Goal: Navigation & Orientation: Find specific page/section

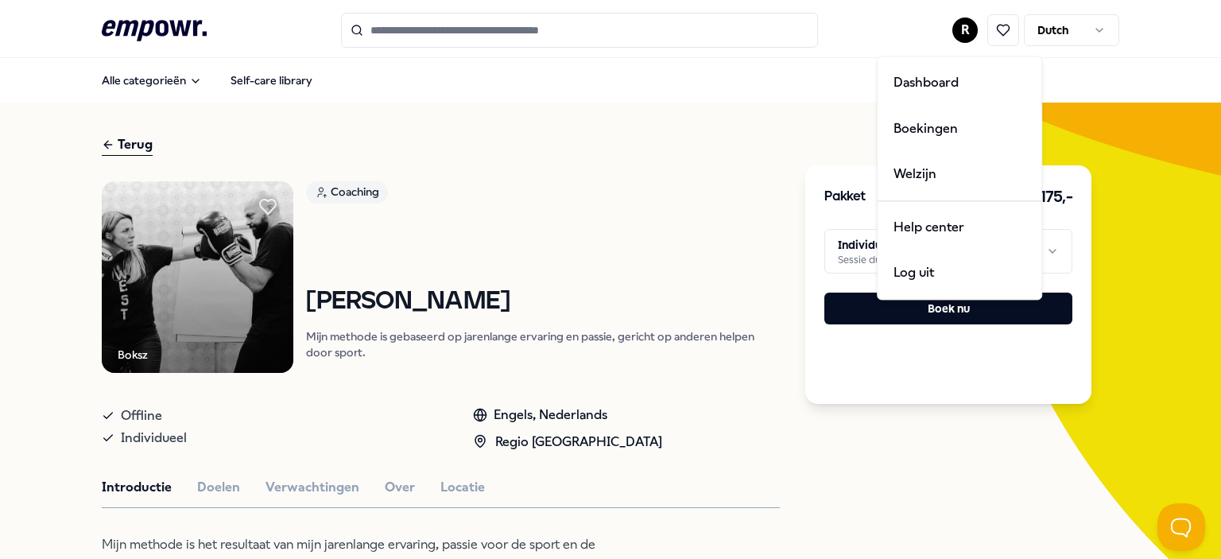
click at [967, 33] on html ".empowr-logo_svg__cls-1{fill:#03032f} R Dutch Alle categorieën Self-care librar…" at bounding box center [610, 279] width 1221 height 559
click at [932, 138] on div "Boekingen" at bounding box center [959, 129] width 157 height 46
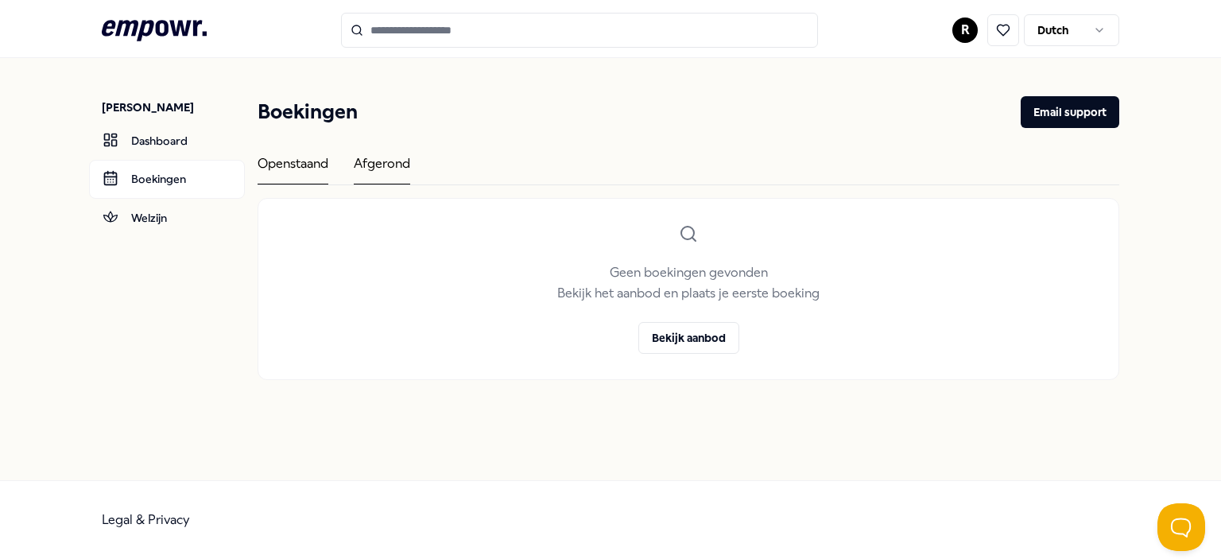
click at [385, 164] on div "Afgerond" at bounding box center [382, 168] width 56 height 31
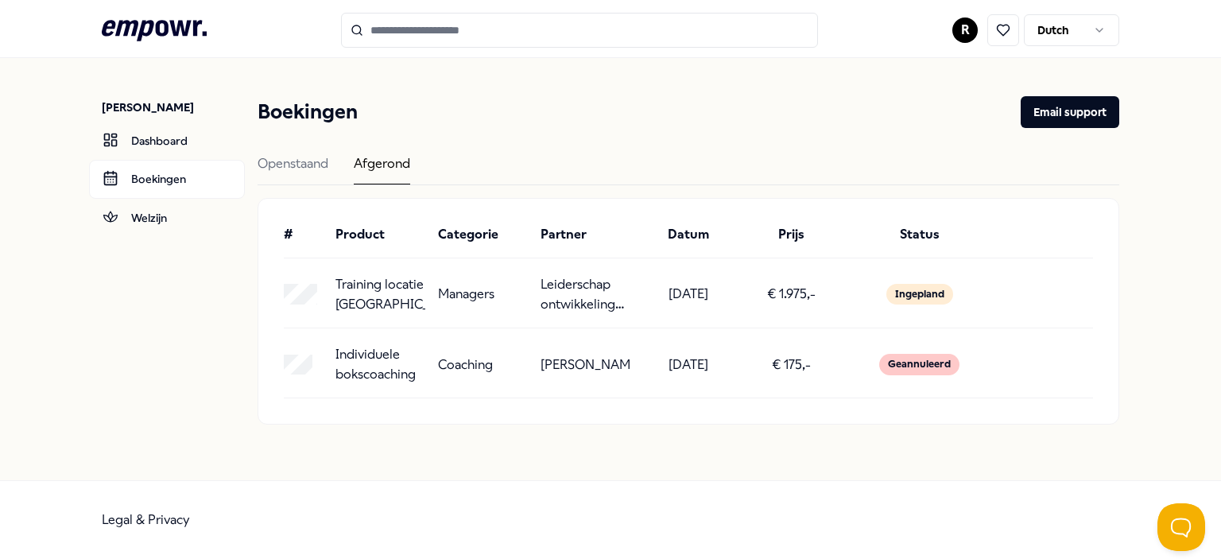
click at [916, 289] on div "Ingepland" at bounding box center [919, 294] width 67 height 21
click at [158, 210] on link "Welzijn" at bounding box center [167, 218] width 156 height 38
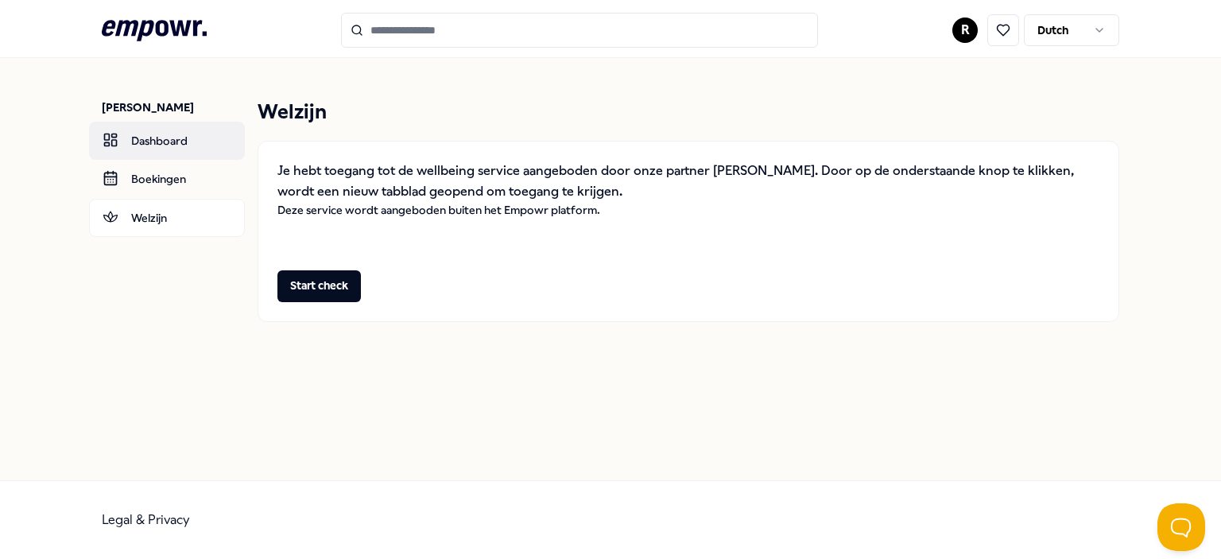
click at [157, 135] on link "Dashboard" at bounding box center [167, 141] width 156 height 38
